Goal: Entertainment & Leisure: Consume media (video, audio)

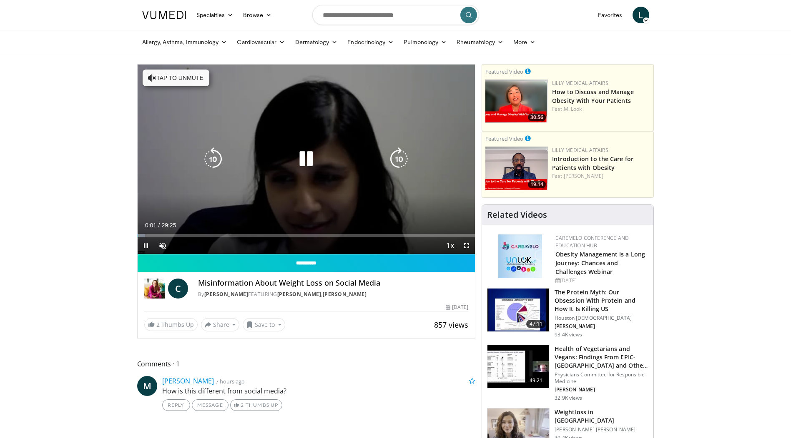
click at [183, 74] on button "Tap to unmute" at bounding box center [176, 78] width 67 height 17
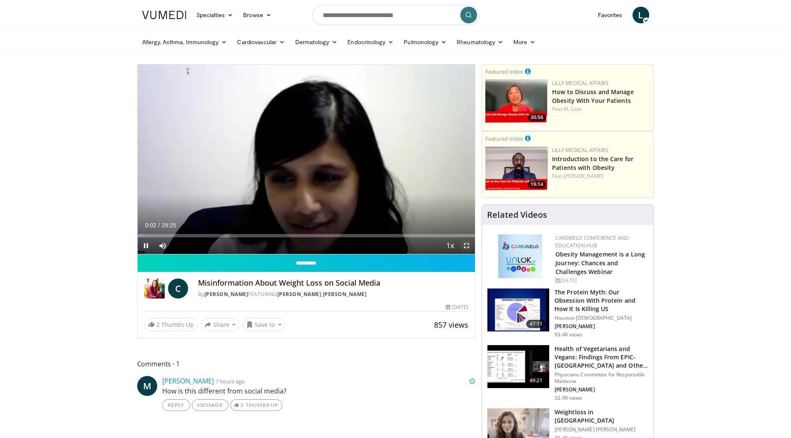
click at [467, 242] on span "Video Player" at bounding box center [466, 246] width 17 height 17
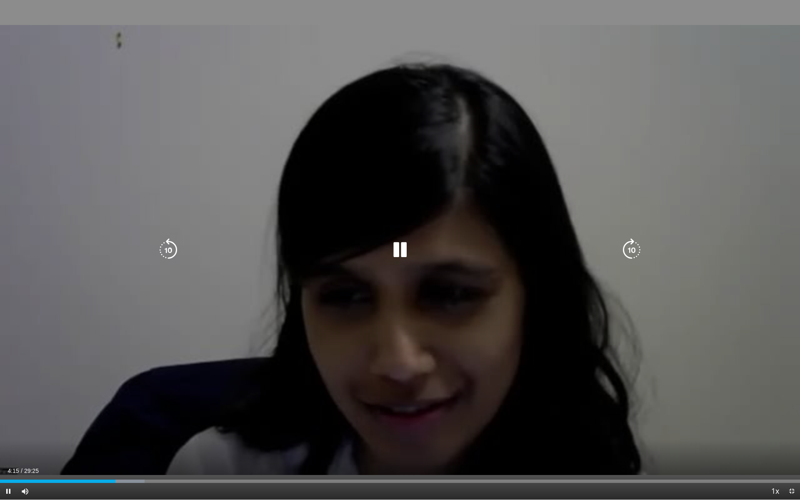
click at [181, 252] on div "Video Player" at bounding box center [400, 250] width 480 height 17
click at [176, 250] on icon "Video Player" at bounding box center [168, 249] width 23 height 23
click at [174, 250] on icon "Video Player" at bounding box center [168, 249] width 23 height 23
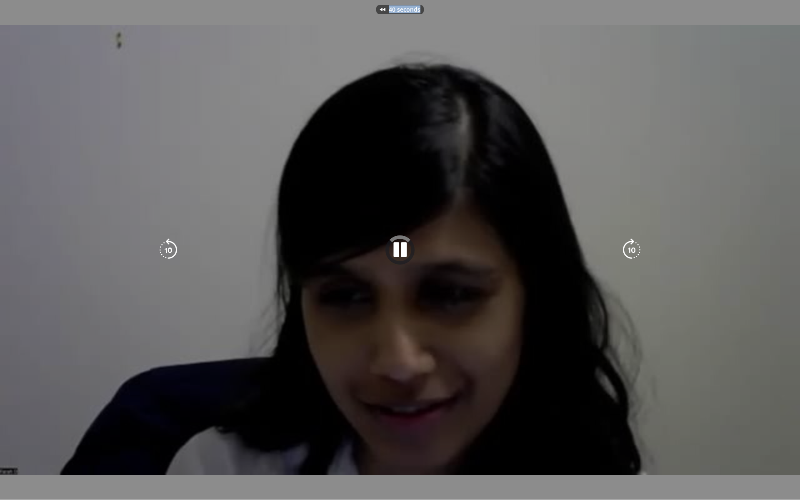
click at [174, 250] on div "40 seconds Tap to unmute" at bounding box center [400, 250] width 800 height 500
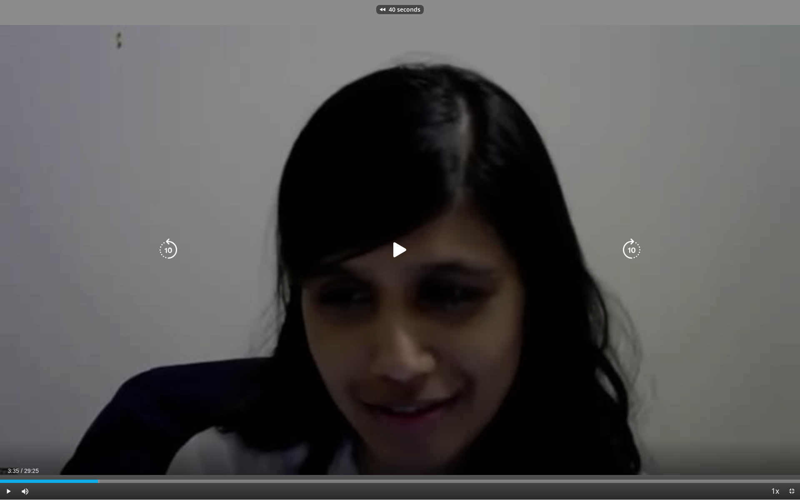
click at [174, 250] on icon "Video Player" at bounding box center [168, 249] width 23 height 23
click at [174, 250] on div "40 seconds Tap to unmute" at bounding box center [400, 250] width 800 height 500
click at [174, 250] on icon "Video Player" at bounding box center [168, 249] width 23 height 23
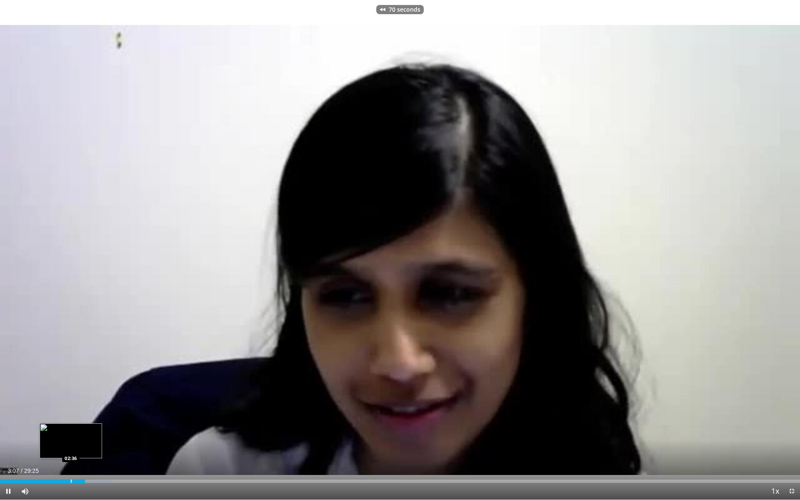
click at [70, 438] on div "Loaded : 14.13% 03:07 02:36" at bounding box center [400, 481] width 800 height 3
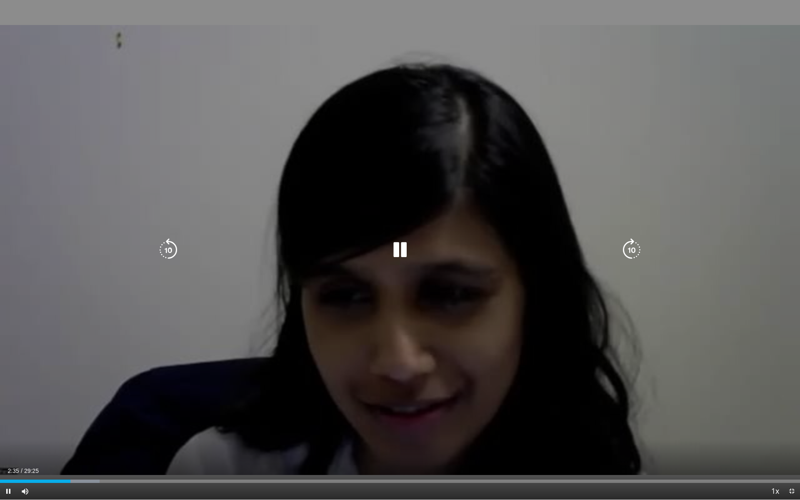
click at [400, 249] on icon "Video Player" at bounding box center [399, 249] width 23 height 23
click at [379, 246] on div "Video Player" at bounding box center [400, 250] width 480 height 17
click at [399, 254] on icon "Video Player" at bounding box center [399, 249] width 23 height 23
click at [330, 308] on div "70 seconds Tap to unmute" at bounding box center [400, 250] width 800 height 500
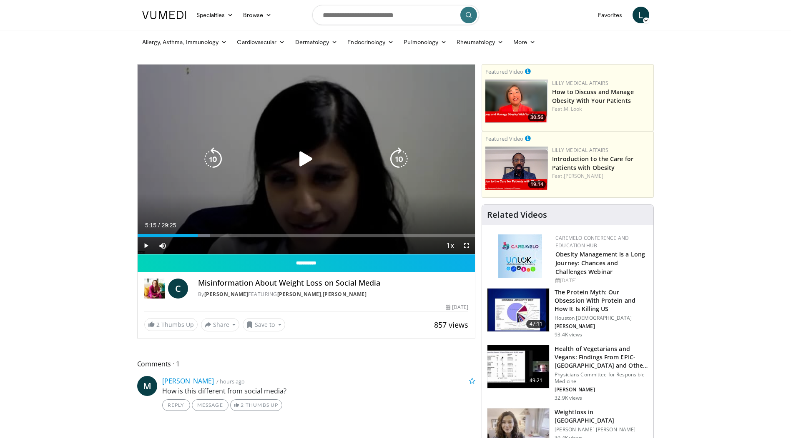
click at [313, 160] on icon "Video Player" at bounding box center [305, 159] width 23 height 23
click at [303, 160] on icon "Video Player" at bounding box center [305, 159] width 23 height 23
drag, startPoint x: 305, startPoint y: 164, endPoint x: 300, endPoint y: 164, distance: 5.0
click at [305, 164] on icon "Video Player" at bounding box center [305, 159] width 23 height 23
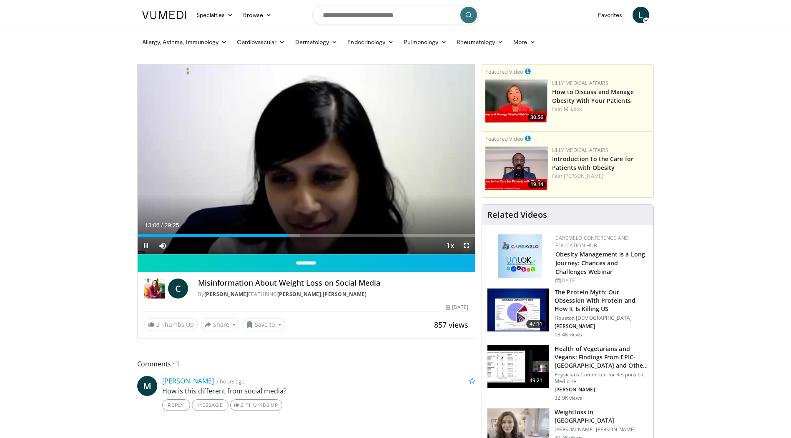
click at [463, 246] on span "Video Player" at bounding box center [466, 246] width 17 height 17
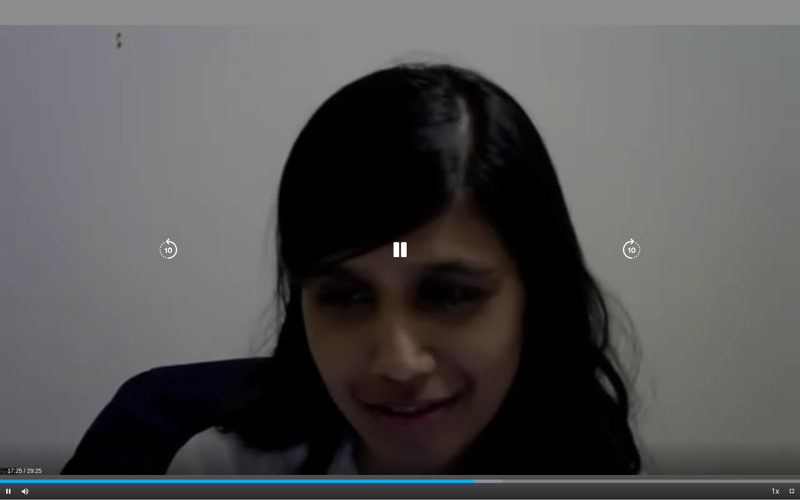
click at [404, 260] on icon "Video Player" at bounding box center [399, 249] width 23 height 23
click at [395, 246] on icon "Video Player" at bounding box center [399, 249] width 23 height 23
click at [389, 251] on icon "Video Player" at bounding box center [399, 249] width 23 height 23
click at [401, 246] on icon "Video Player" at bounding box center [399, 249] width 23 height 23
click at [518, 119] on div "70 seconds Tap to unmute" at bounding box center [400, 250] width 800 height 500
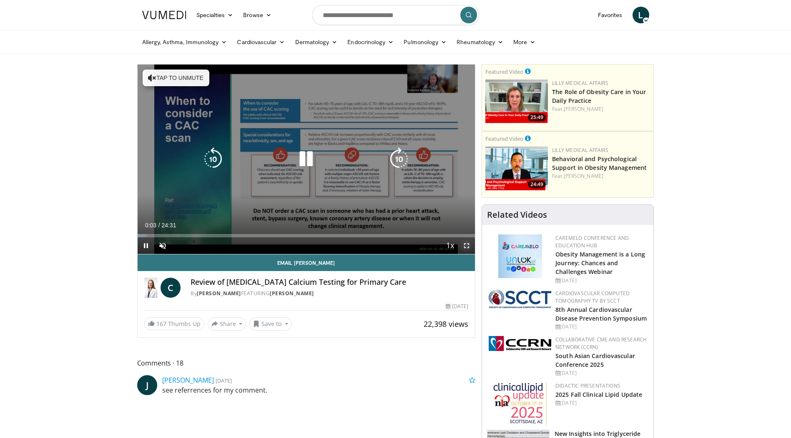
drag, startPoint x: 463, startPoint y: 242, endPoint x: 464, endPoint y: 285, distance: 43.4
click at [463, 242] on span "Video Player" at bounding box center [466, 246] width 17 height 17
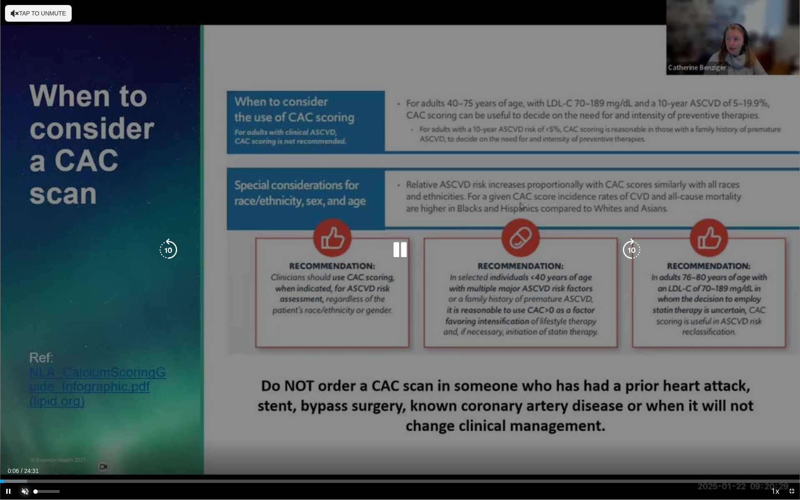
click at [28, 438] on span "Video Player" at bounding box center [25, 491] width 17 height 17
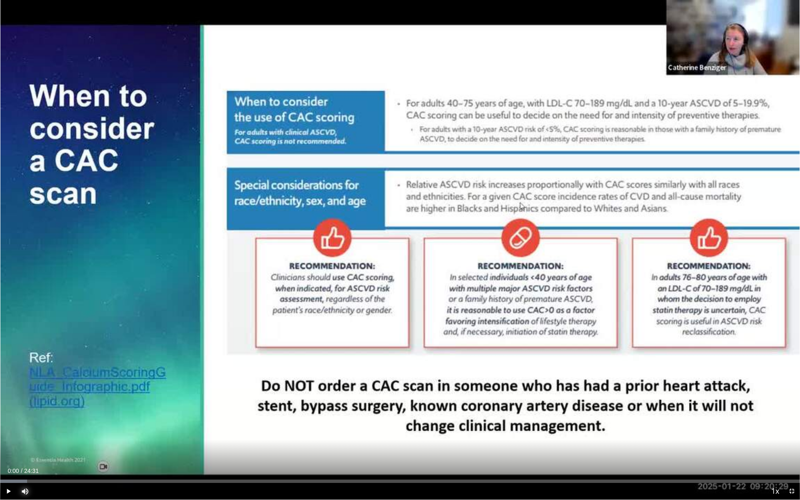
drag, startPoint x: 3, startPoint y: 482, endPoint x: -16, endPoint y: 482, distance: 18.8
click at [0, 438] on html "Specialties Adult & Family Medicine Allergy, Asthma, Immunology Anesthesiology …" at bounding box center [400, 250] width 800 height 500
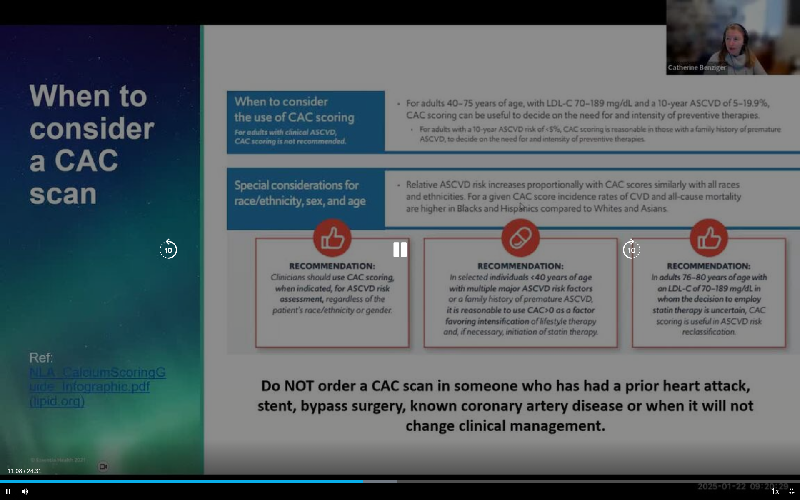
click at [396, 250] on icon "Video Player" at bounding box center [399, 249] width 23 height 23
